Goal: Navigation & Orientation: Find specific page/section

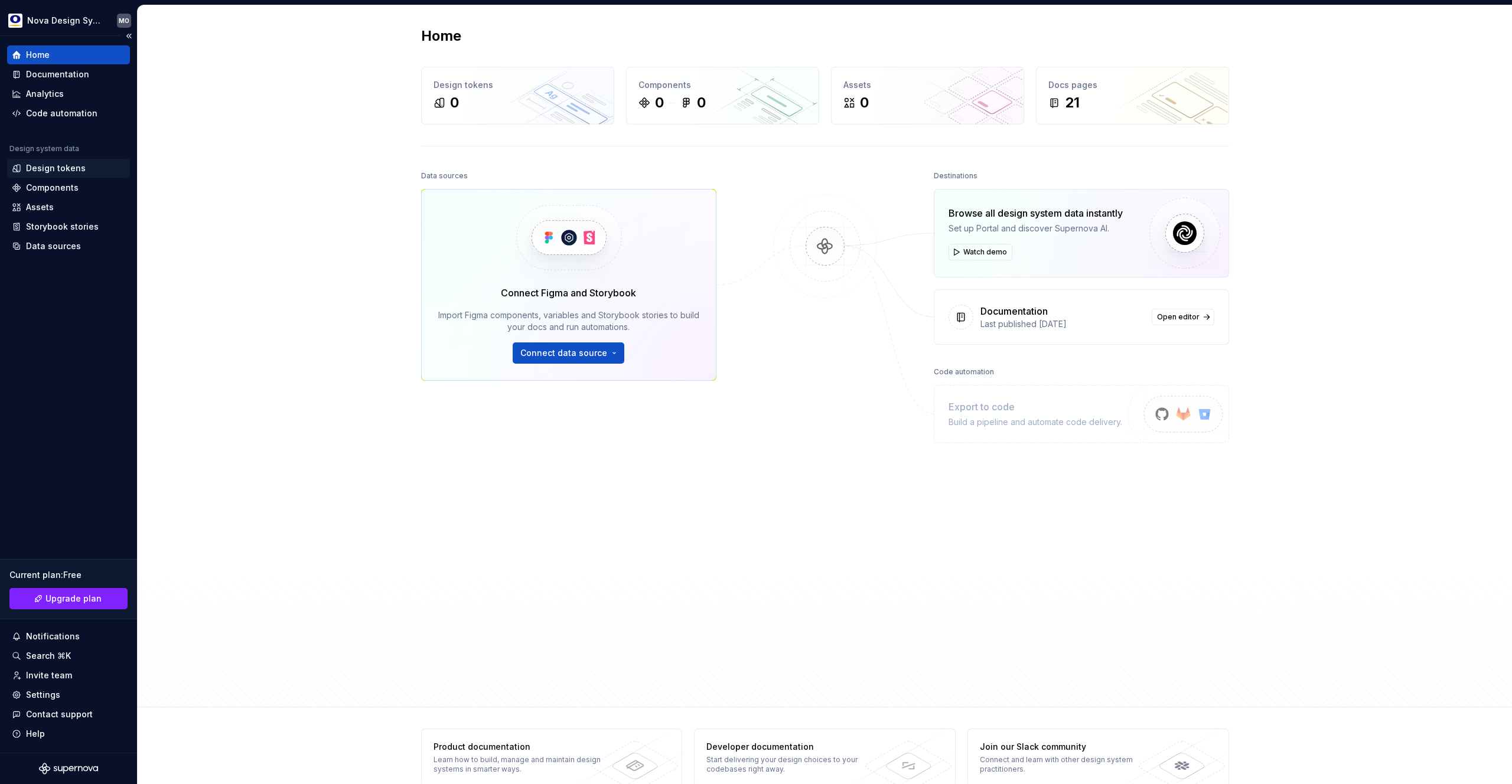
click at [49, 165] on div "Design tokens" at bounding box center [56, 169] width 60 height 12
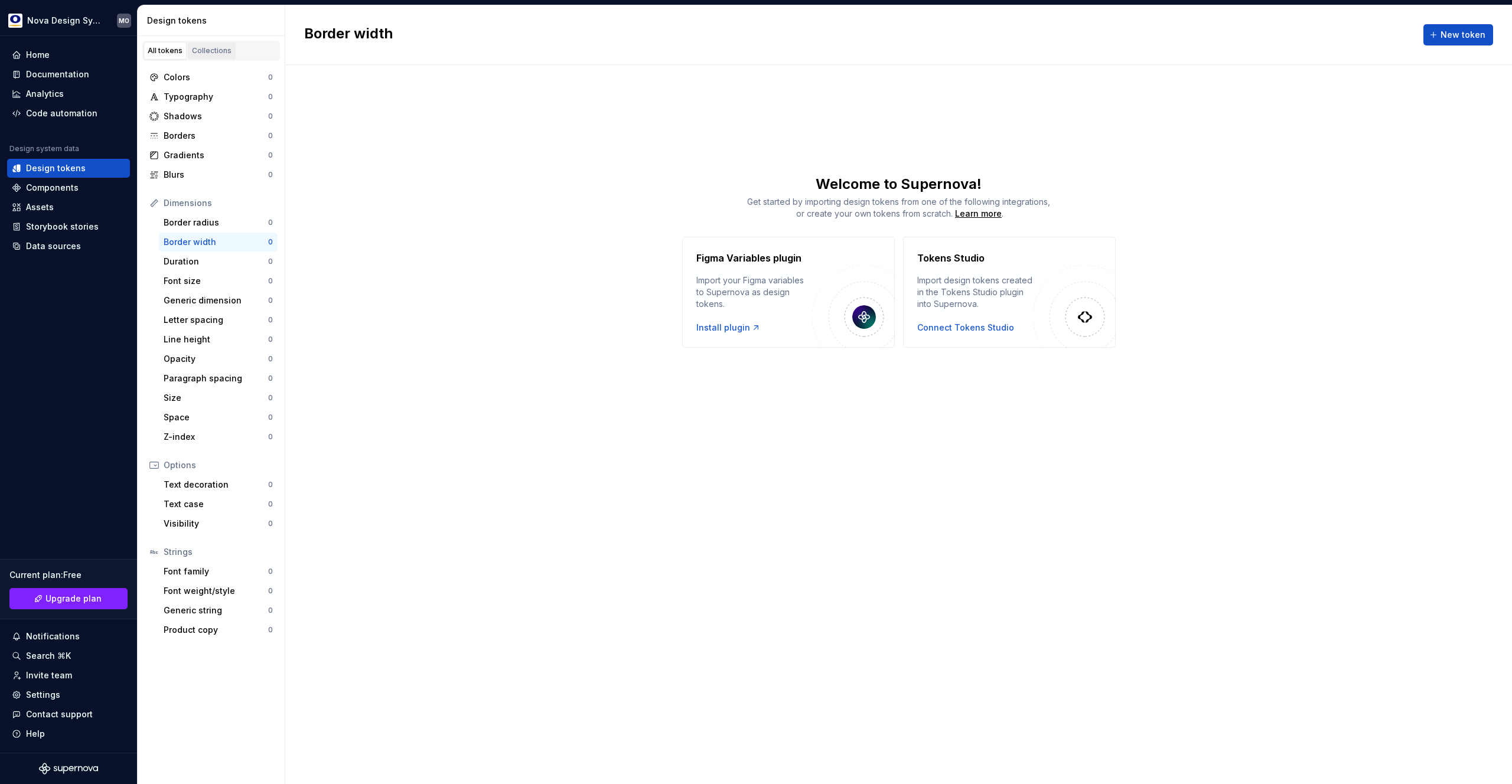
click at [215, 51] on div "Collections" at bounding box center [211, 51] width 40 height 10
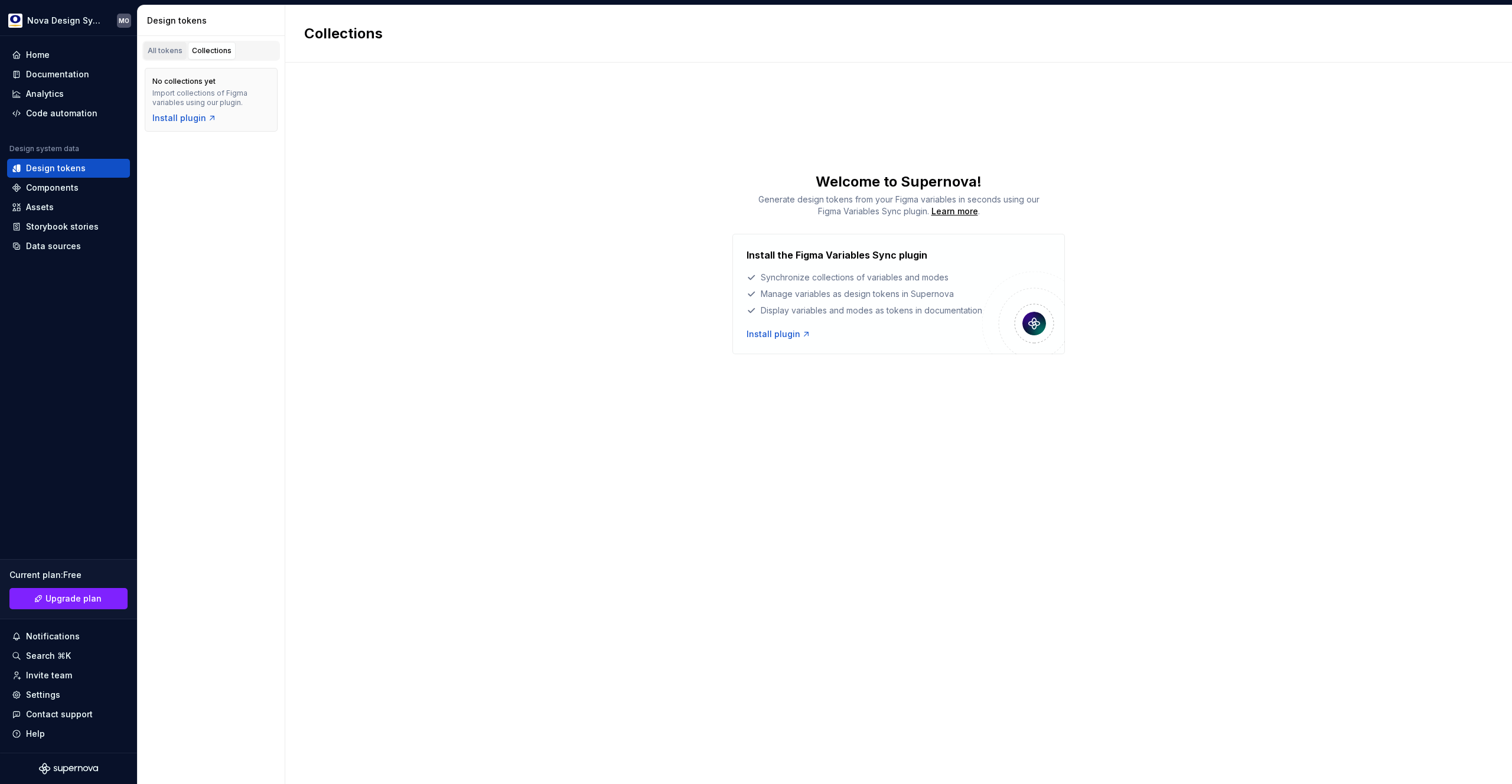
click at [170, 50] on div "All tokens" at bounding box center [165, 51] width 35 height 10
